Goal: Task Accomplishment & Management: Use online tool/utility

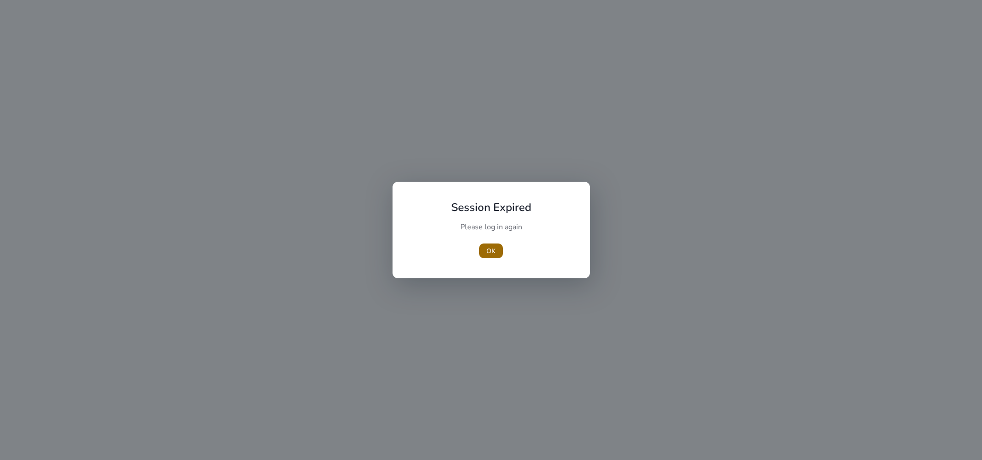
click at [485, 255] on span "button" at bounding box center [491, 251] width 24 height 22
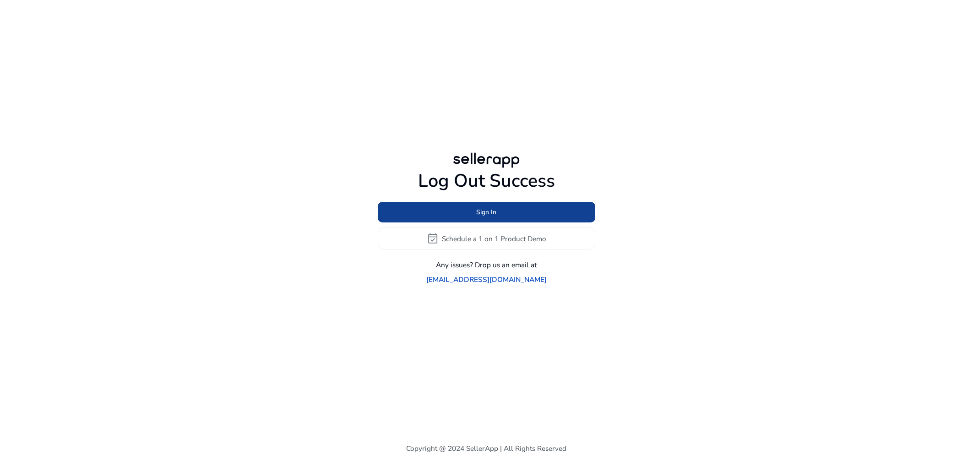
click at [474, 216] on span at bounding box center [486, 212] width 217 height 22
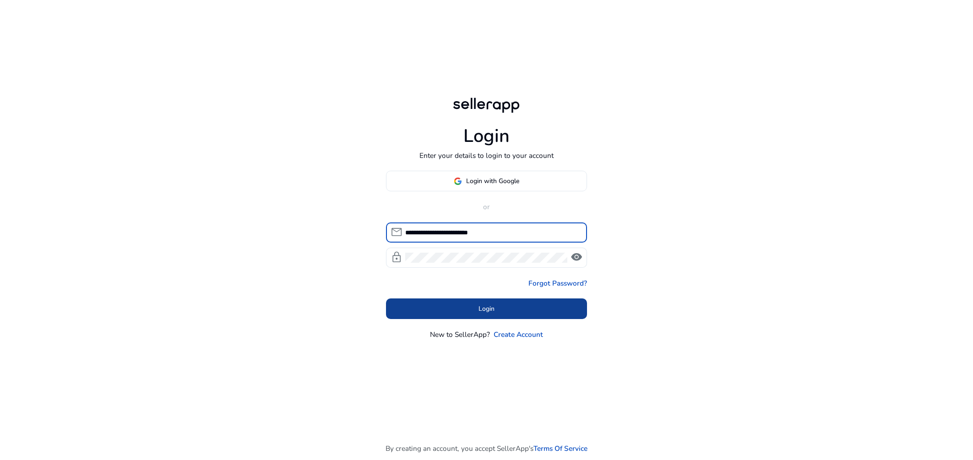
type input "**********"
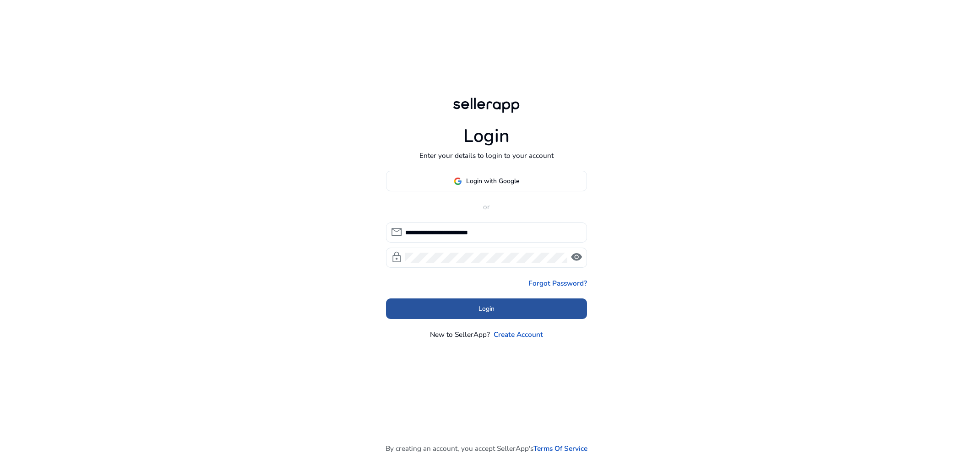
click at [476, 307] on span at bounding box center [486, 309] width 201 height 22
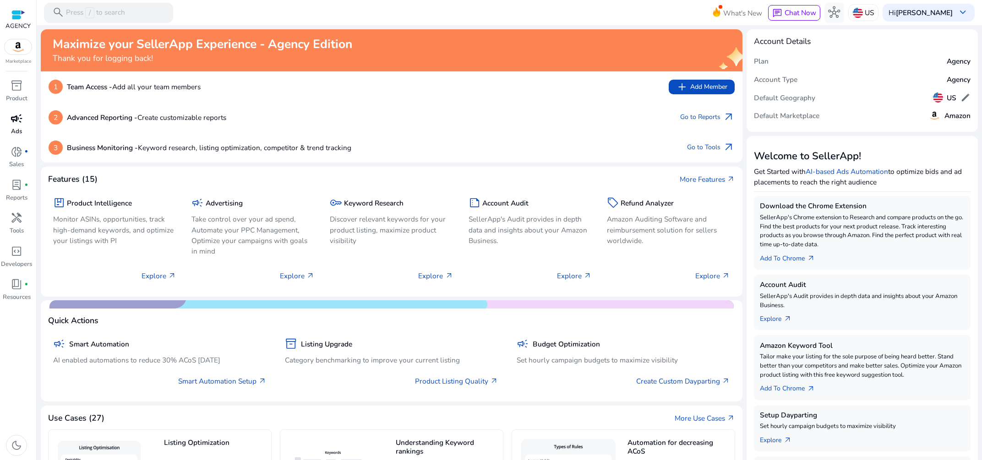
click at [14, 127] on link "campaign Ads" at bounding box center [16, 127] width 33 height 33
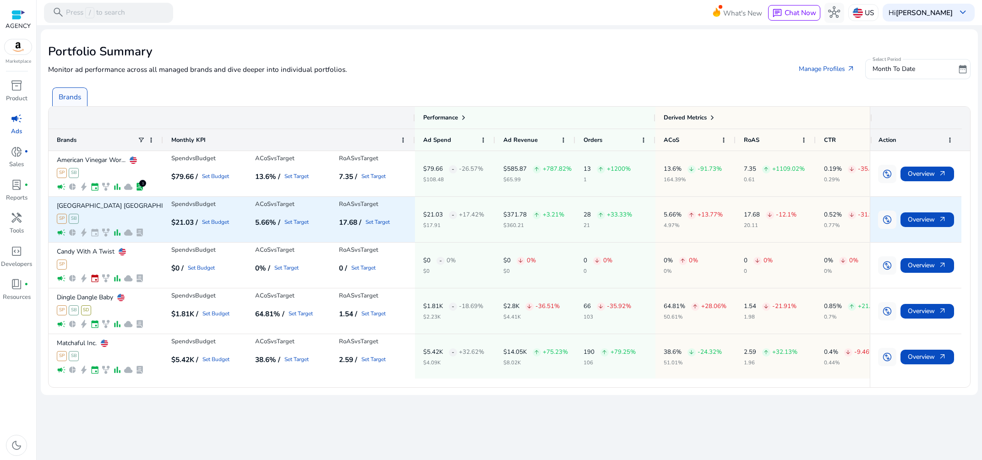
scroll to position [147, 0]
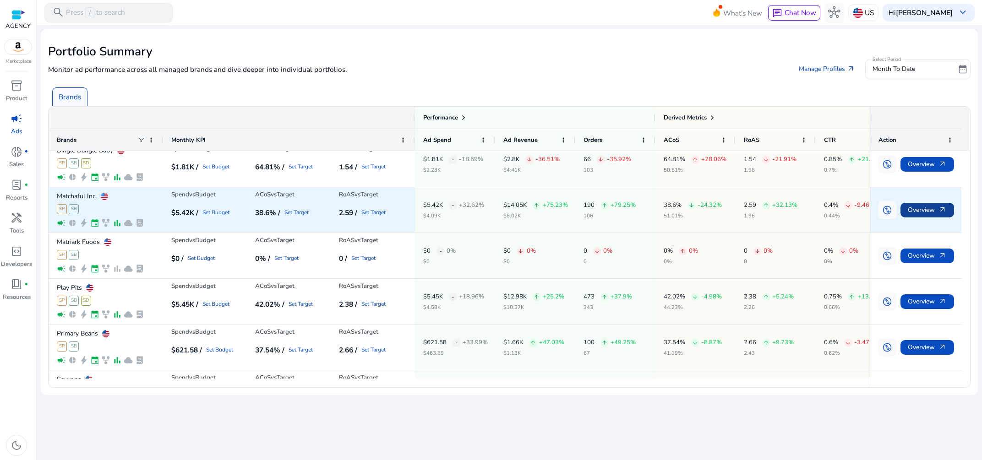
click at [936, 212] on span "Overview arrow_outward" at bounding box center [926, 210] width 39 height 19
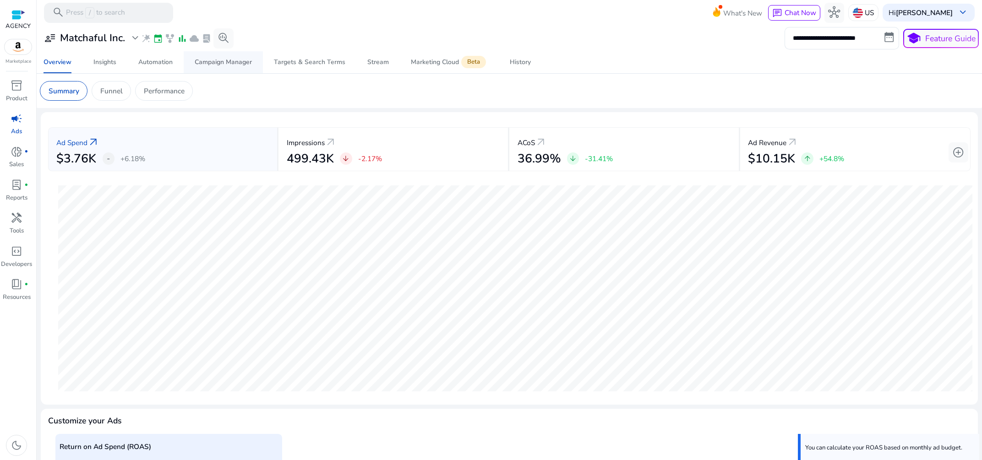
click at [224, 66] on span "Campaign Manager" at bounding box center [223, 62] width 57 height 22
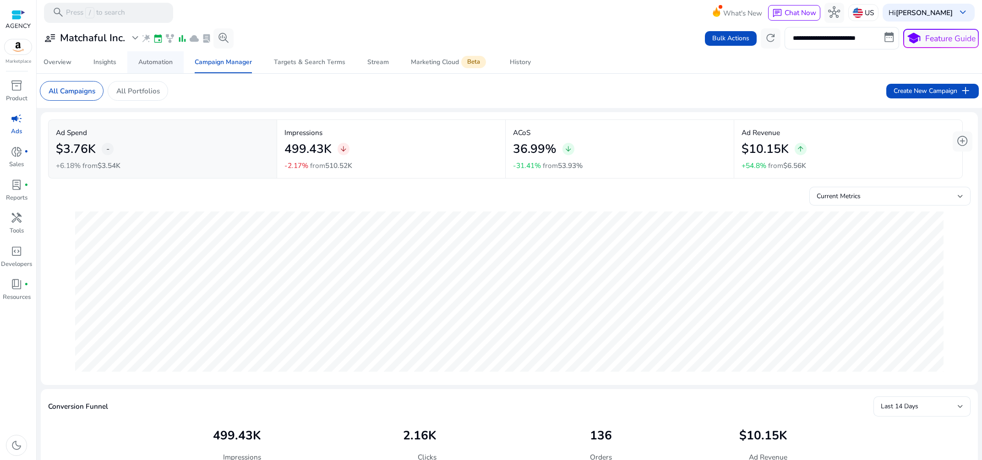
click at [163, 62] on div "Automation" at bounding box center [155, 62] width 34 height 6
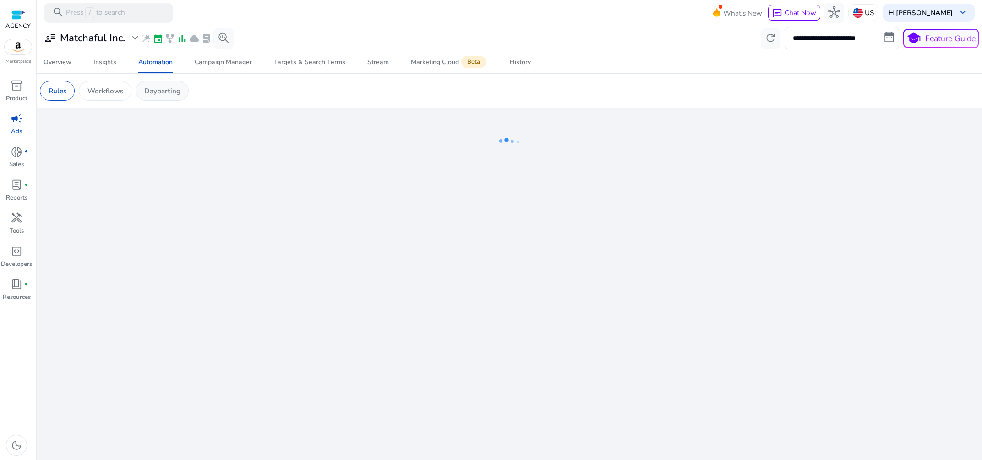
click at [170, 95] on p "Dayparting" at bounding box center [162, 91] width 36 height 11
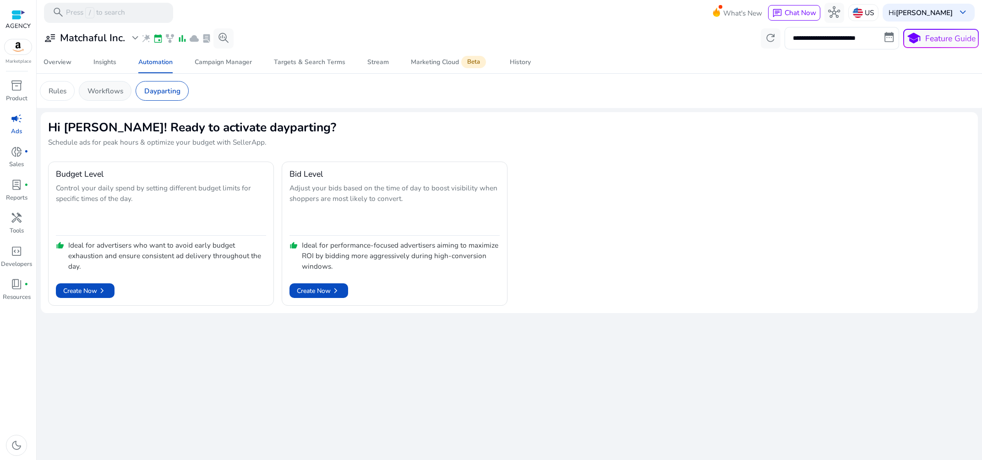
click at [93, 93] on p "Workflows" at bounding box center [105, 91] width 36 height 11
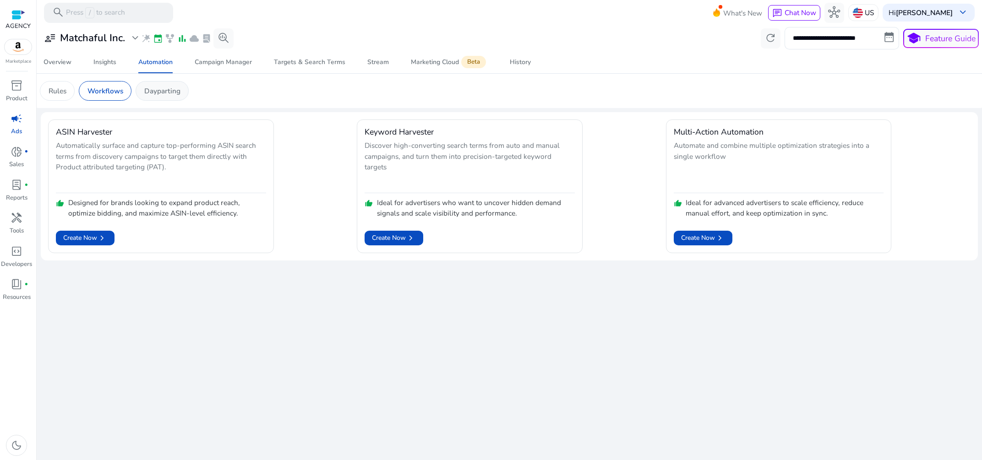
click at [150, 91] on p "Dayparting" at bounding box center [162, 91] width 36 height 11
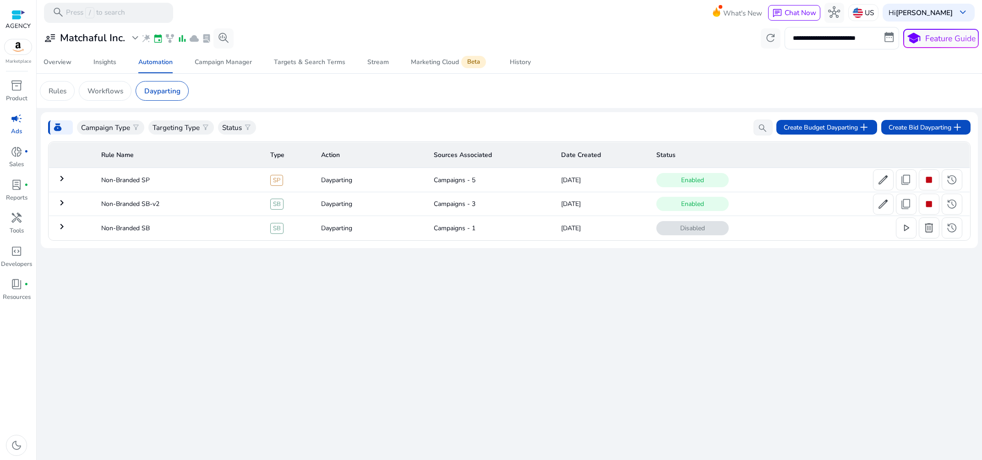
click at [62, 181] on mat-icon "keyboard_arrow_right" at bounding box center [61, 178] width 11 height 11
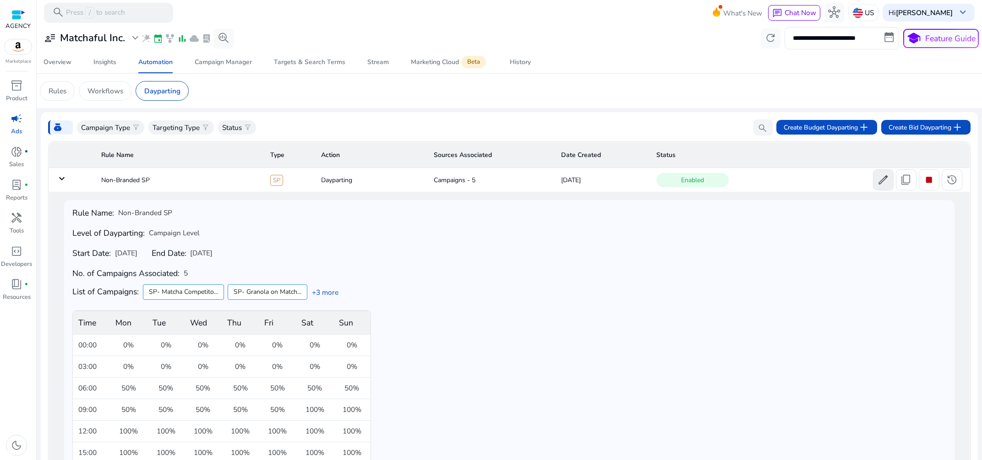
click at [877, 179] on span "edit" at bounding box center [883, 180] width 12 height 12
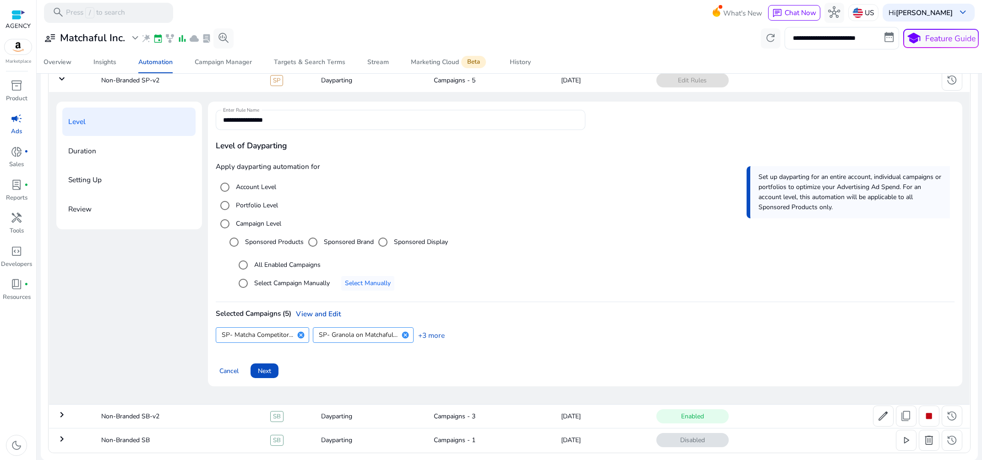
scroll to position [100, 0]
click at [318, 315] on link "View and Edit" at bounding box center [316, 314] width 50 height 10
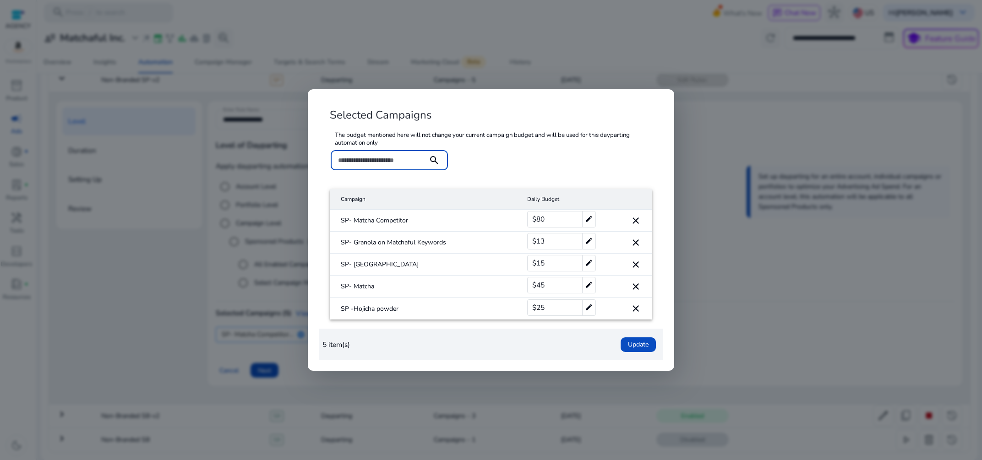
click at [636, 220] on mat-icon "close" at bounding box center [635, 220] width 11 height 11
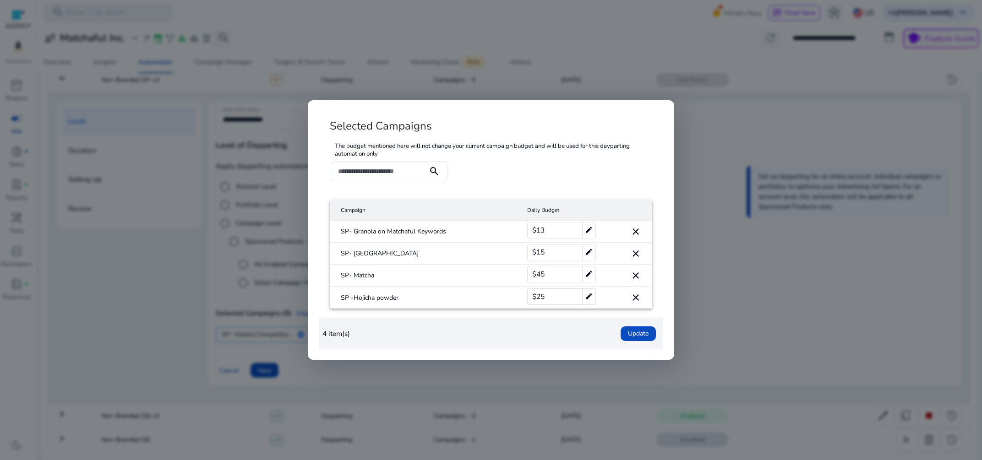
click at [643, 276] on mat-cell "close" at bounding box center [628, 276] width 48 height 22
click at [635, 274] on mat-icon "close" at bounding box center [635, 275] width 11 height 11
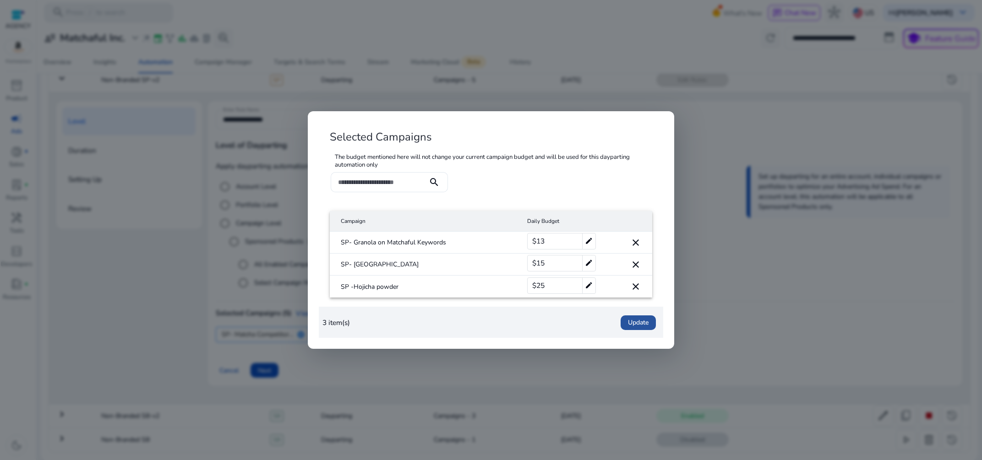
click at [647, 325] on span "Update" at bounding box center [638, 323] width 21 height 10
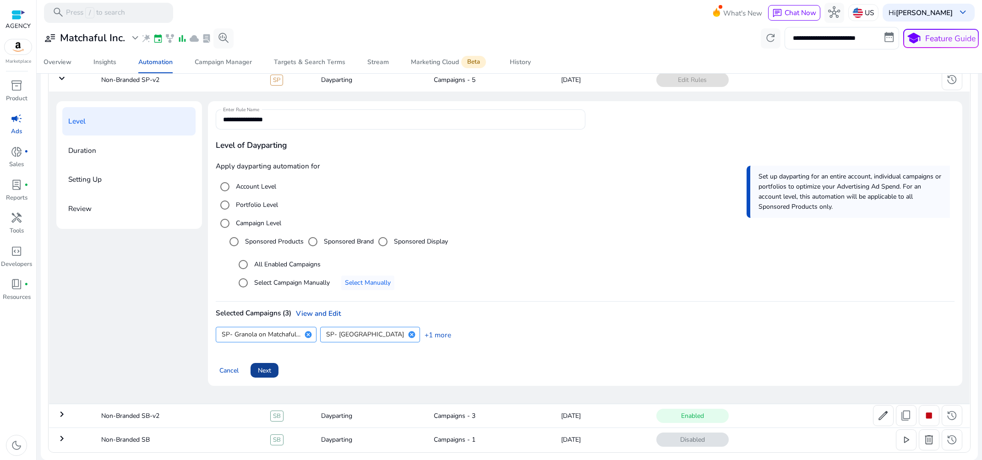
click at [267, 374] on span "Next" at bounding box center [264, 371] width 13 height 10
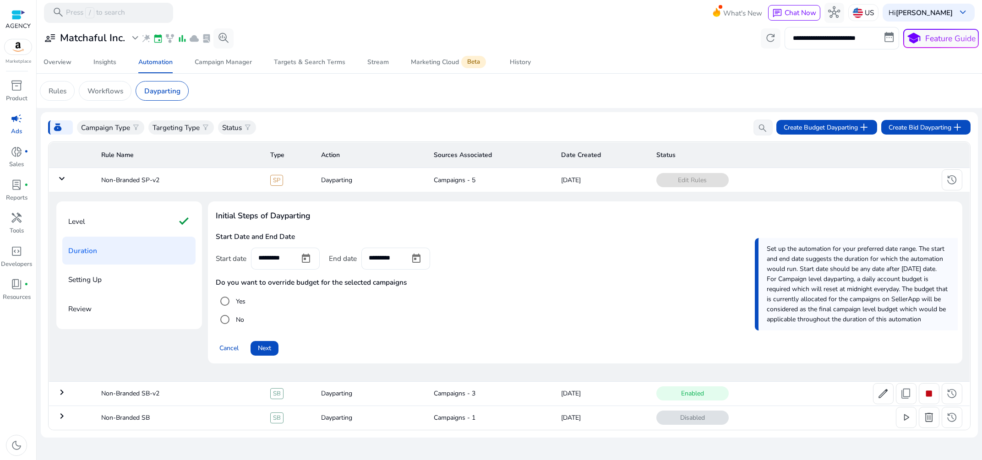
scroll to position [0, 0]
click at [268, 348] on span "Next" at bounding box center [264, 348] width 13 height 10
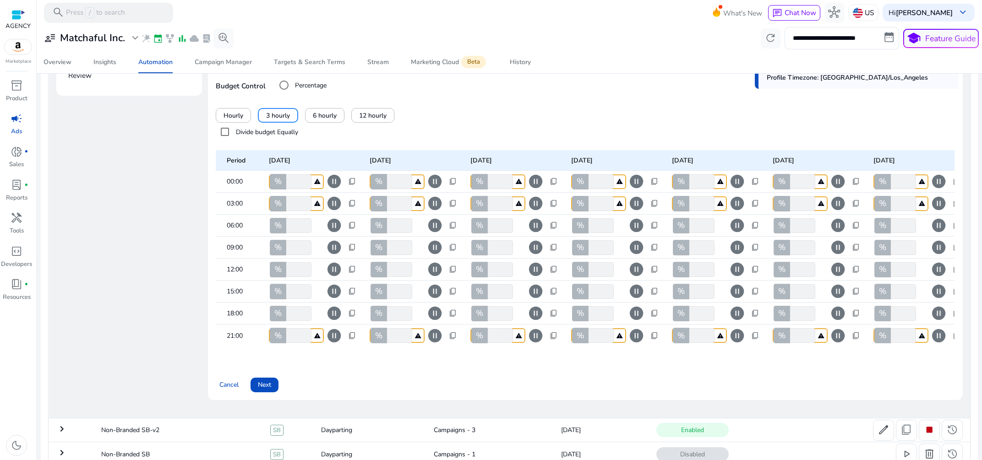
scroll to position [265, 0]
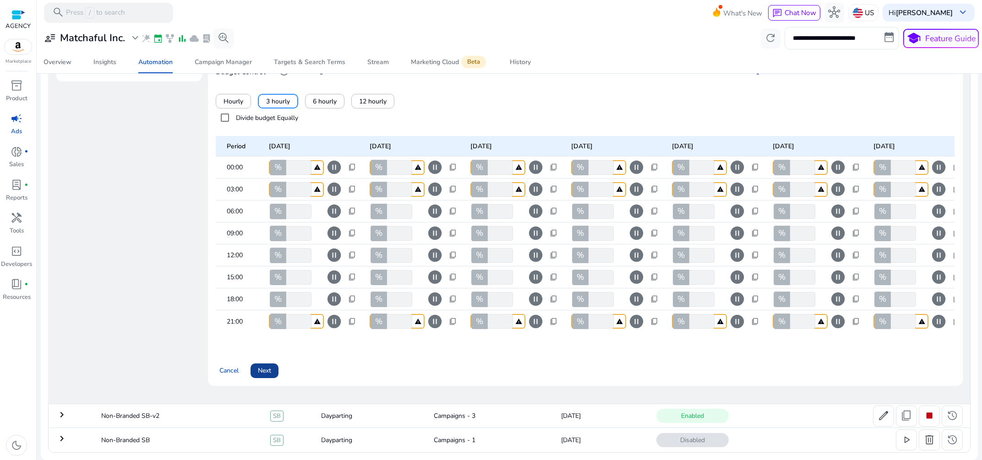
click at [275, 366] on span at bounding box center [264, 371] width 28 height 22
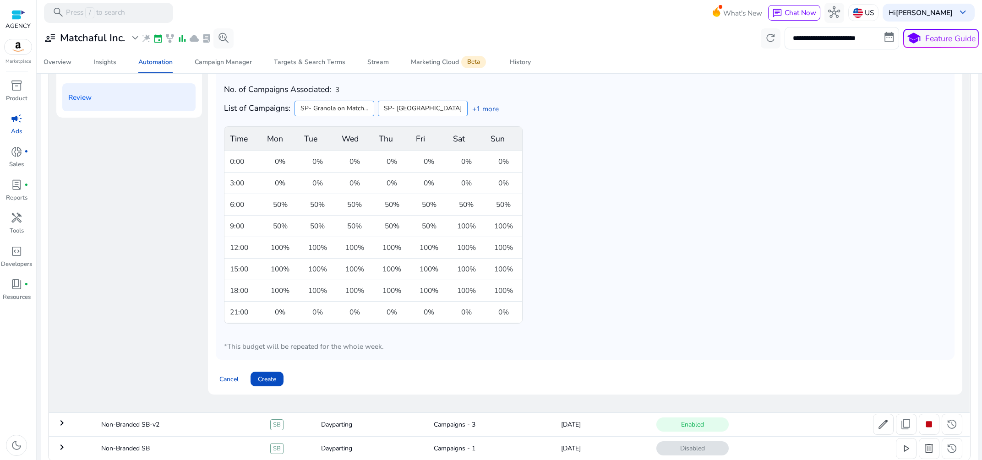
scroll to position [221, 0]
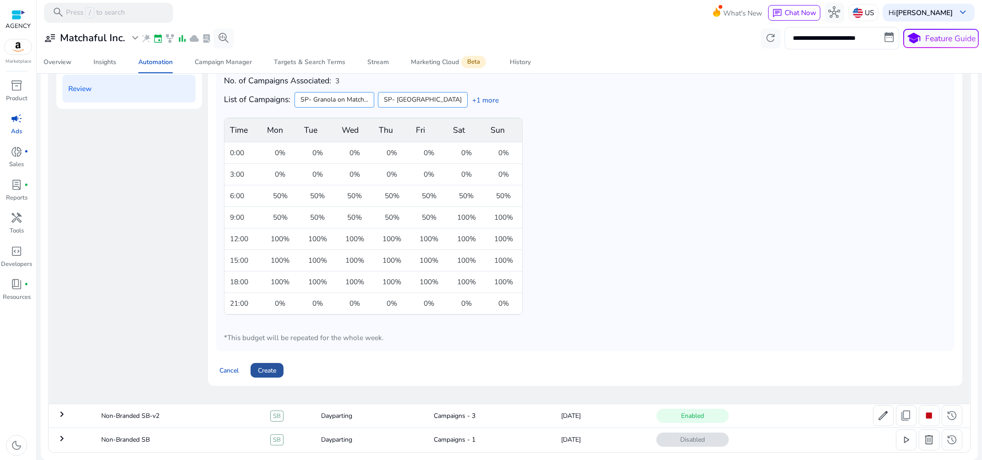
click at [274, 373] on span "Create" at bounding box center [267, 371] width 18 height 10
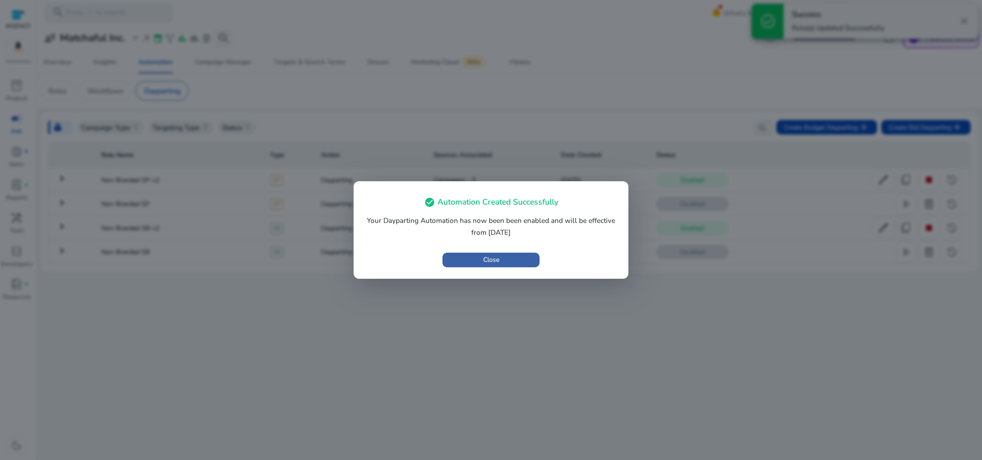
click at [496, 259] on span "Close" at bounding box center [491, 260] width 16 height 10
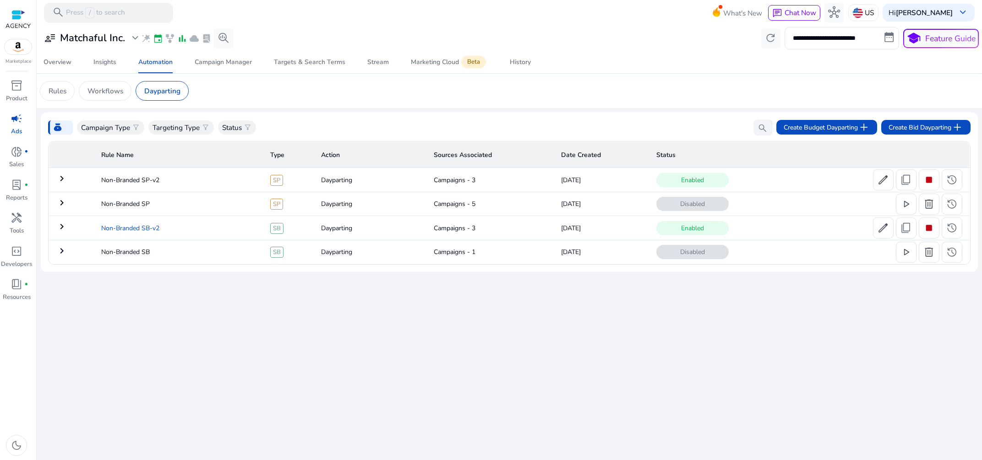
click at [139, 228] on td "Non-Branded SB-v2" at bounding box center [178, 228] width 169 height 24
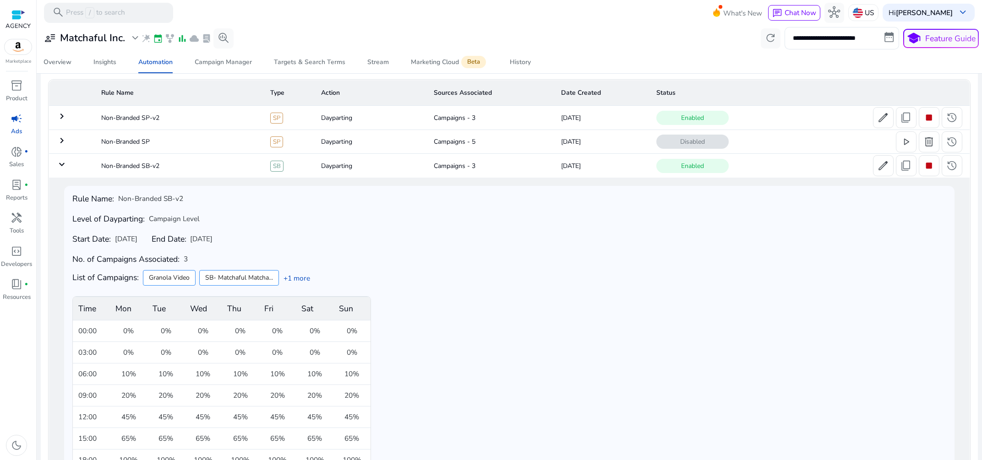
scroll to position [38, 0]
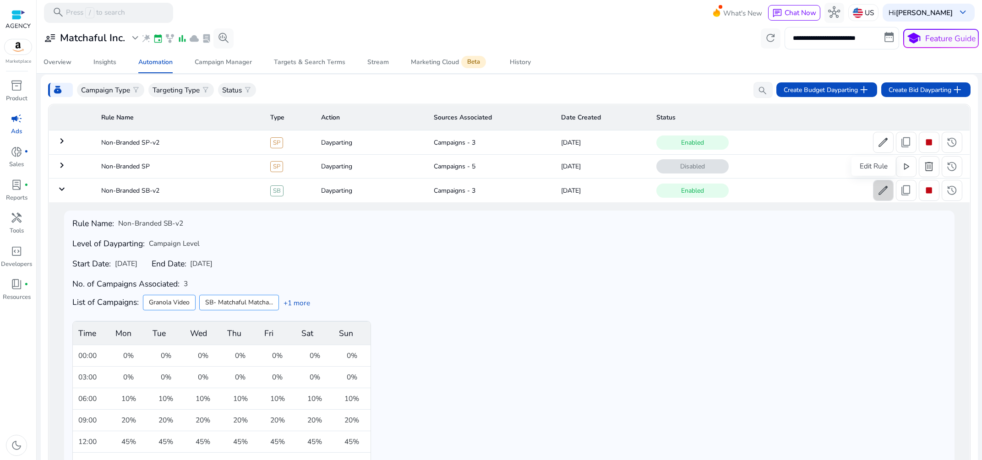
click at [877, 192] on span "edit" at bounding box center [883, 191] width 12 height 12
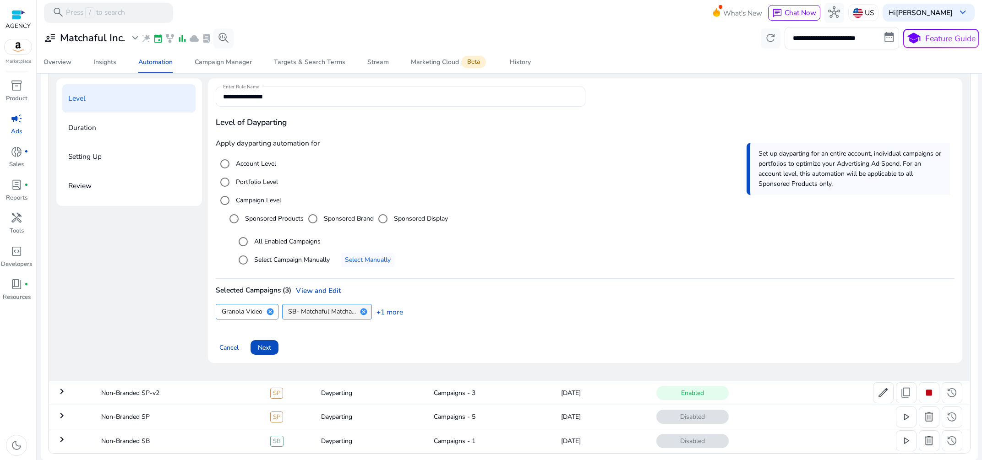
scroll to position [125, 0]
click at [315, 288] on link "View and Edit" at bounding box center [316, 290] width 50 height 10
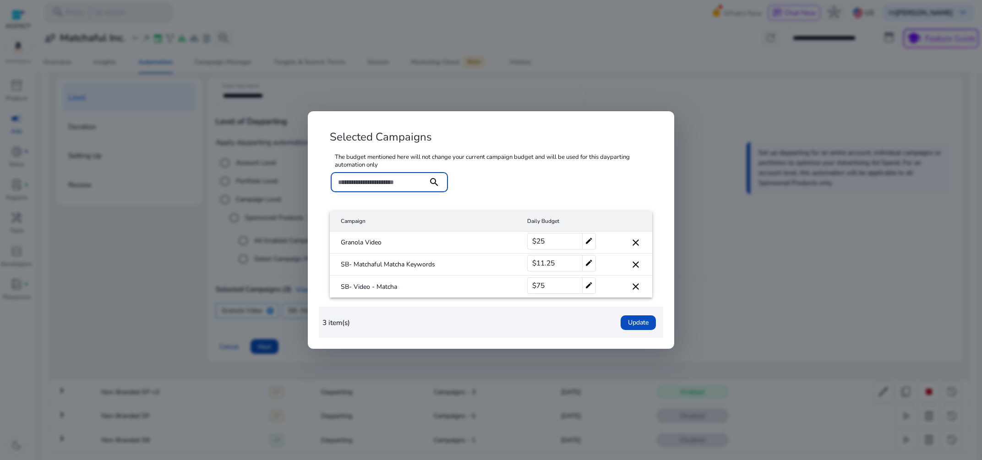
click at [635, 289] on mat-icon "close" at bounding box center [635, 286] width 11 height 11
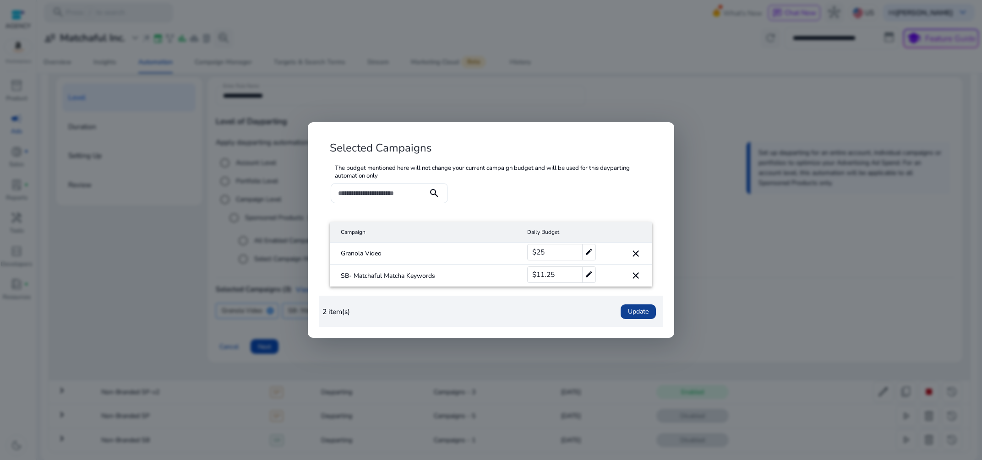
click at [629, 311] on span "Update" at bounding box center [638, 312] width 21 height 10
